Goal: Task Accomplishment & Management: Use online tool/utility

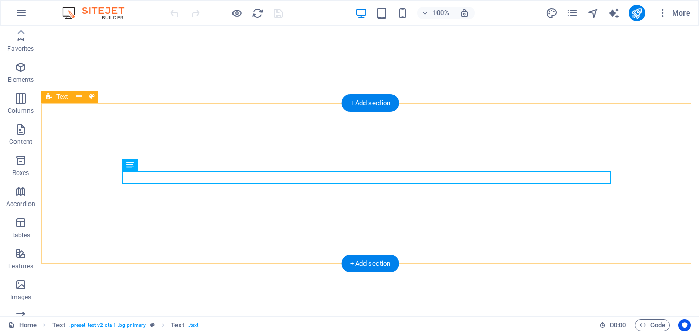
click at [0, 0] on icon at bounding box center [0, 0] width 0 height 0
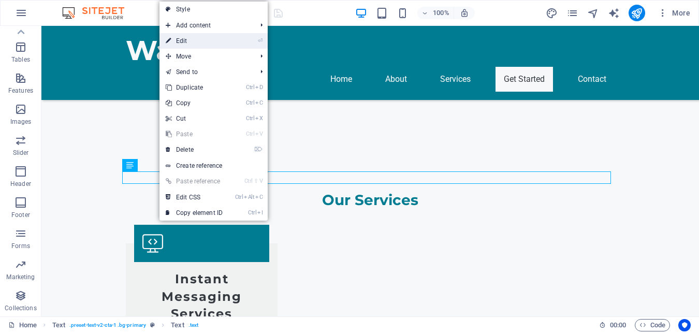
click at [187, 40] on link "⏎ Edit" at bounding box center [193, 41] width 69 height 16
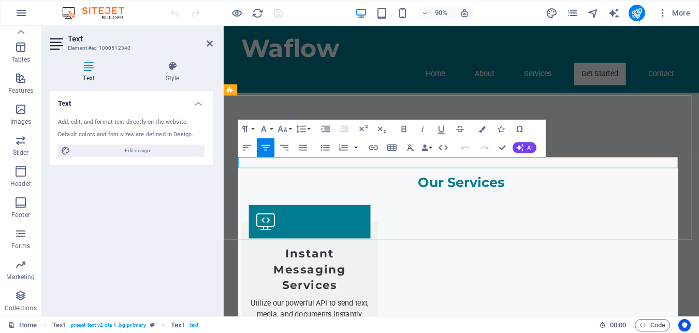
scroll to position [61173, 0]
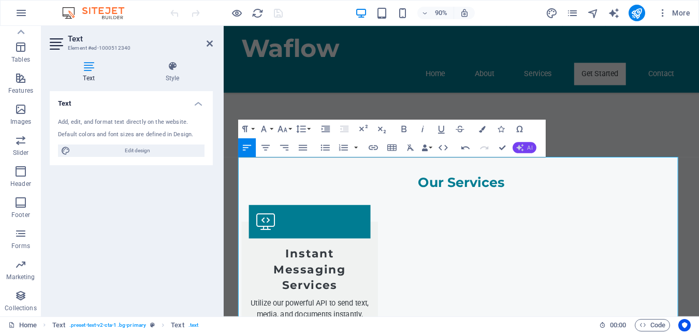
click at [525, 149] on button "AI" at bounding box center [524, 147] width 24 height 11
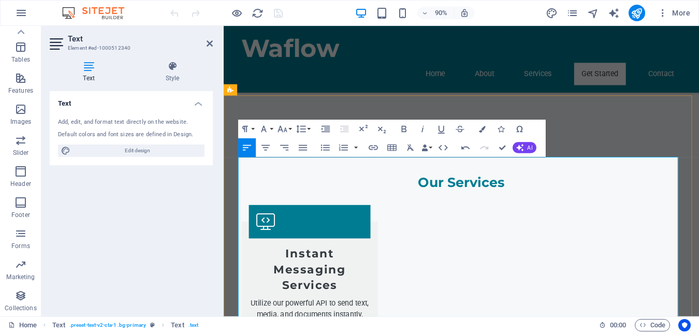
drag, startPoint x: 393, startPoint y: 334, endPoint x: 397, endPoint y: 366, distance: 32.9
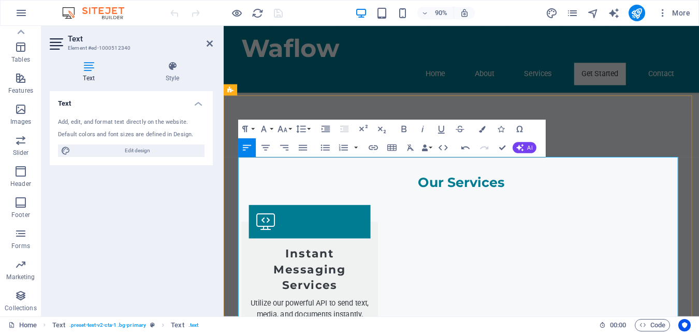
scroll to position [984, 0]
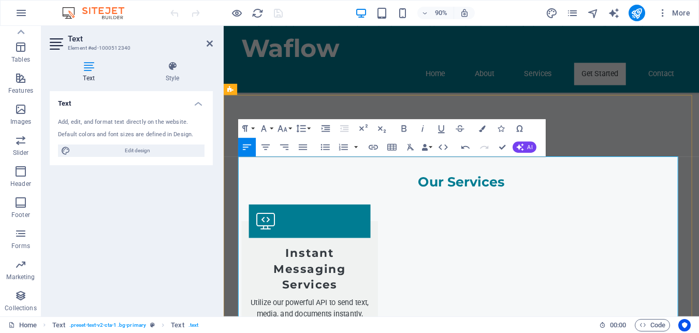
drag, startPoint x: 271, startPoint y: 183, endPoint x: 333, endPoint y: 335, distance: 164.3
drag, startPoint x: 333, startPoint y: 334, endPoint x: 249, endPoint y: 180, distance: 175.3
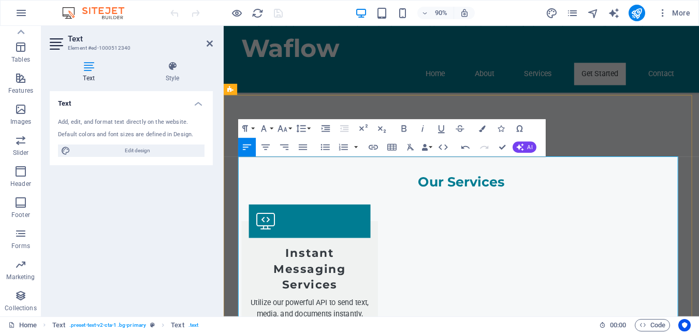
drag, startPoint x: 253, startPoint y: 179, endPoint x: 366, endPoint y: 366, distance: 219.0
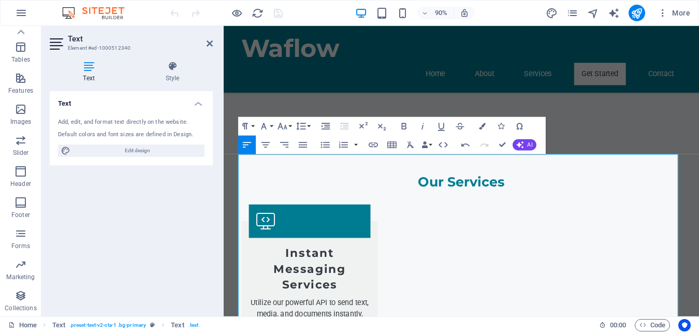
scroll to position [986, 0]
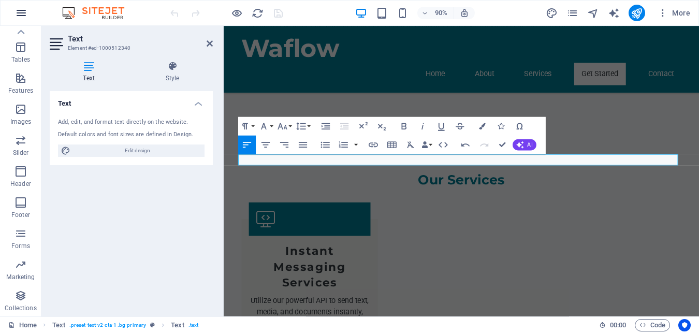
click at [21, 31] on icon at bounding box center [21, 32] width 7 height 5
click at [21, 32] on icon at bounding box center [21, 32] width 7 height 5
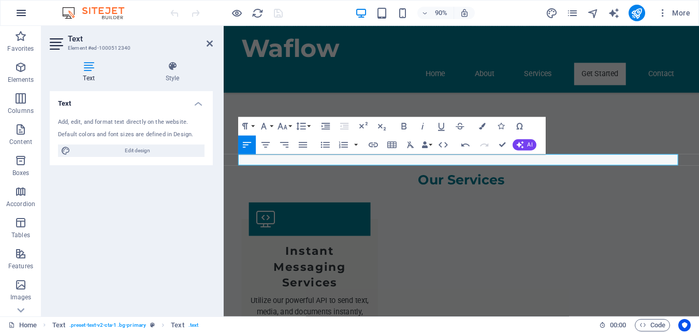
click at [19, 12] on icon "button" at bounding box center [21, 13] width 12 height 12
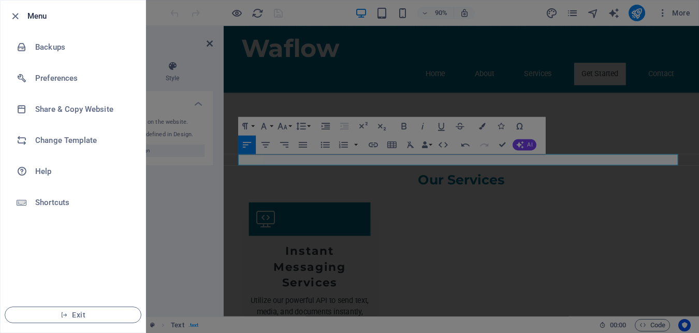
click at [187, 22] on div at bounding box center [349, 166] width 699 height 333
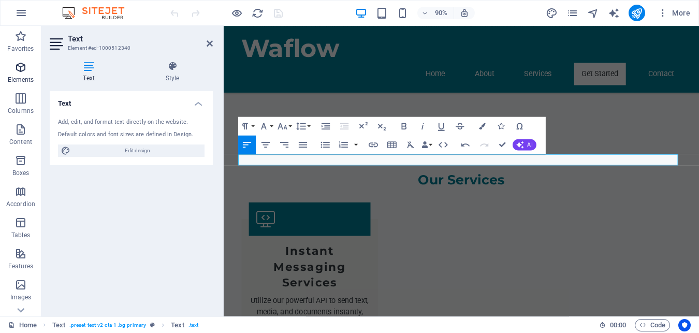
click at [21, 68] on icon "button" at bounding box center [20, 67] width 12 height 12
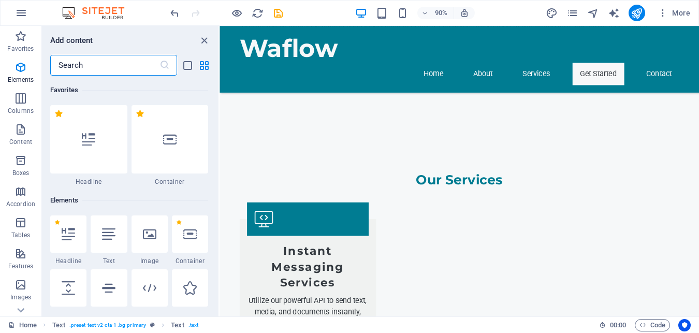
click at [85, 66] on input "text" at bounding box center [104, 65] width 109 height 21
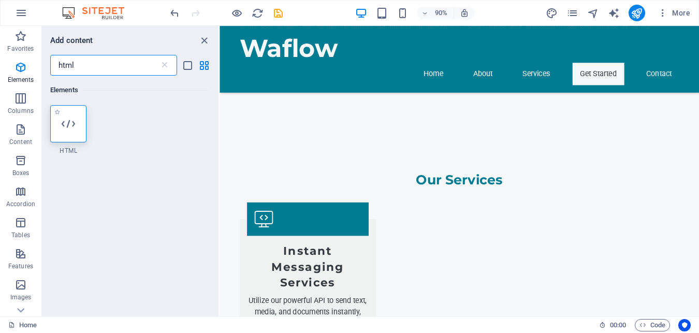
type input "html"
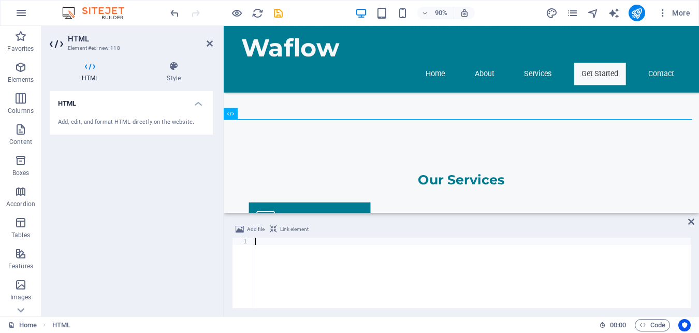
scroll to position [1105, 0]
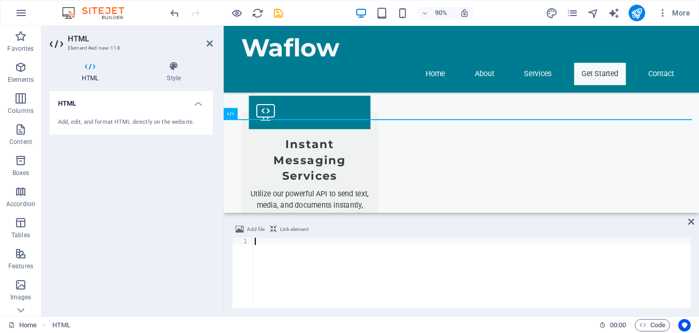
click at [259, 241] on div at bounding box center [472, 280] width 438 height 85
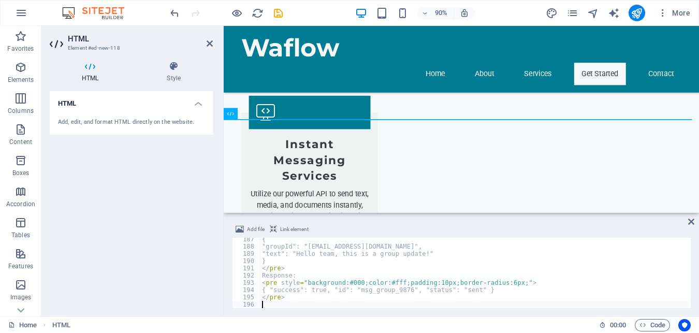
scroll to position [1350, 0]
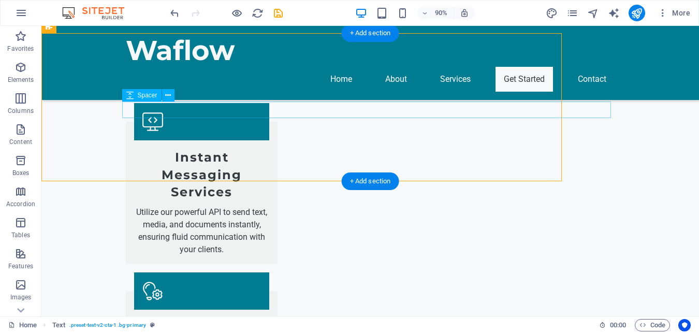
scroll to position [1053, 0]
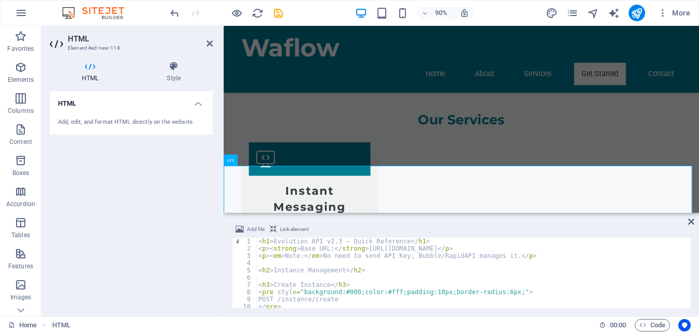
scroll to position [0, 0]
drag, startPoint x: 307, startPoint y: 240, endPoint x: 301, endPoint y: 240, distance: 5.7
click at [301, 240] on div "< h1 > Evolution API v2.3 — Quick Reference </ h1 > < p > < strong > Base URL: …" at bounding box center [472, 280] width 432 height 85
click at [307, 241] on div "< h1 > Evolution API v2.3 — Quick Reference </ h1 > < p > < strong > Base URL: …" at bounding box center [472, 273] width 432 height 70
click at [305, 240] on div "< h1 > Evolution API v2.3 — Quick Reference </ h1 > < p > < strong > Base URL: …" at bounding box center [472, 280] width 432 height 85
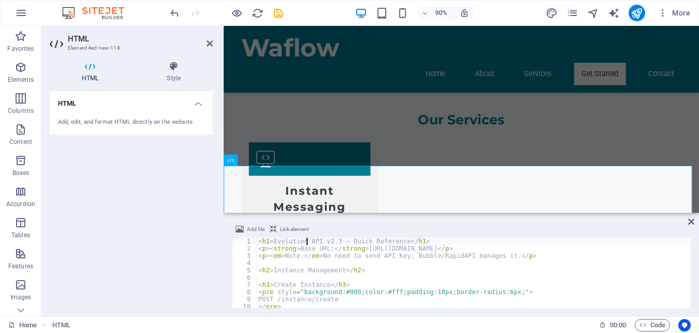
click at [305, 240] on div "< h1 > Evolution API v2.3 — Quick Reference </ h1 > < p > < strong > Base URL: …" at bounding box center [472, 280] width 432 height 85
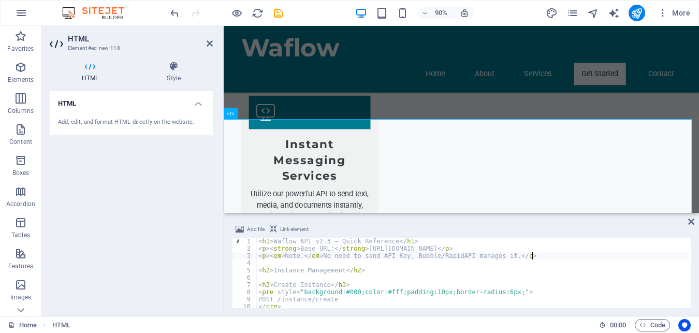
drag, startPoint x: 533, startPoint y: 257, endPoint x: 258, endPoint y: 256, distance: 274.8
click at [260, 256] on div "< h1 > Waflow API v2.3 — Quick Reference </ h1 > < p > < strong > Base URL: </ …" at bounding box center [472, 280] width 432 height 85
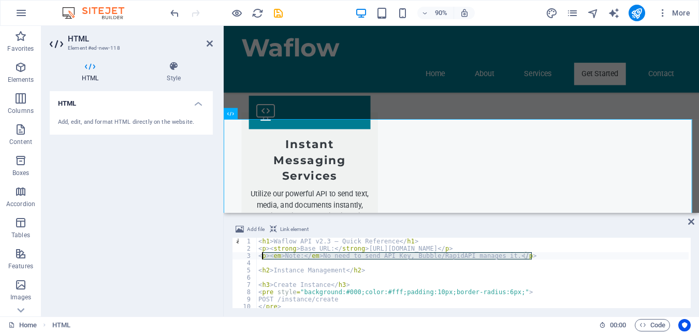
type textarea "<"
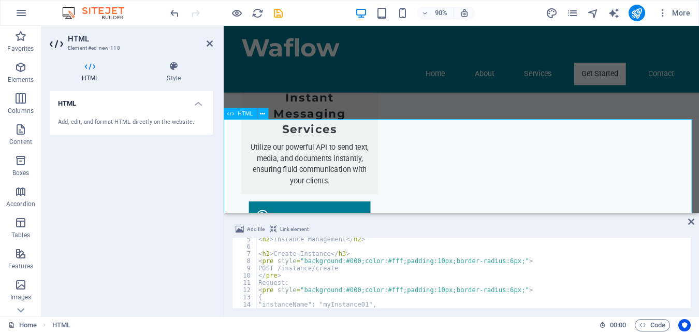
scroll to position [31, 0]
